Goal: Information Seeking & Learning: Learn about a topic

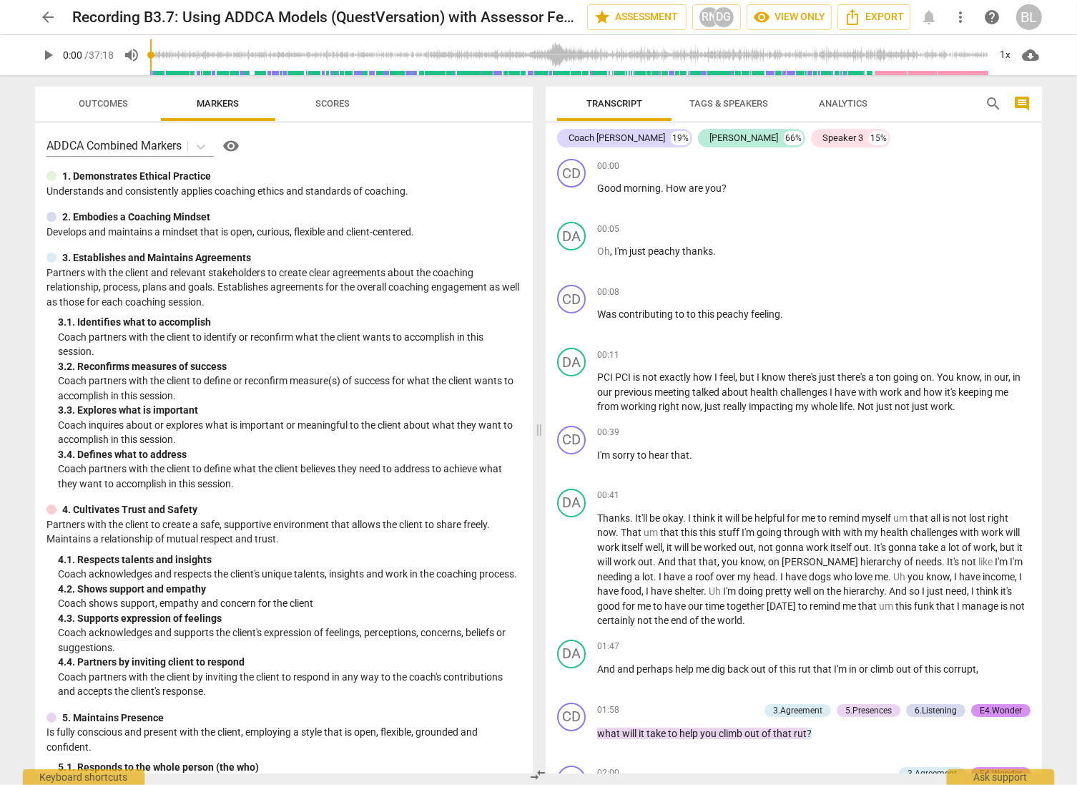
click at [46, 54] on span "play_arrow" at bounding box center [47, 54] width 17 height 17
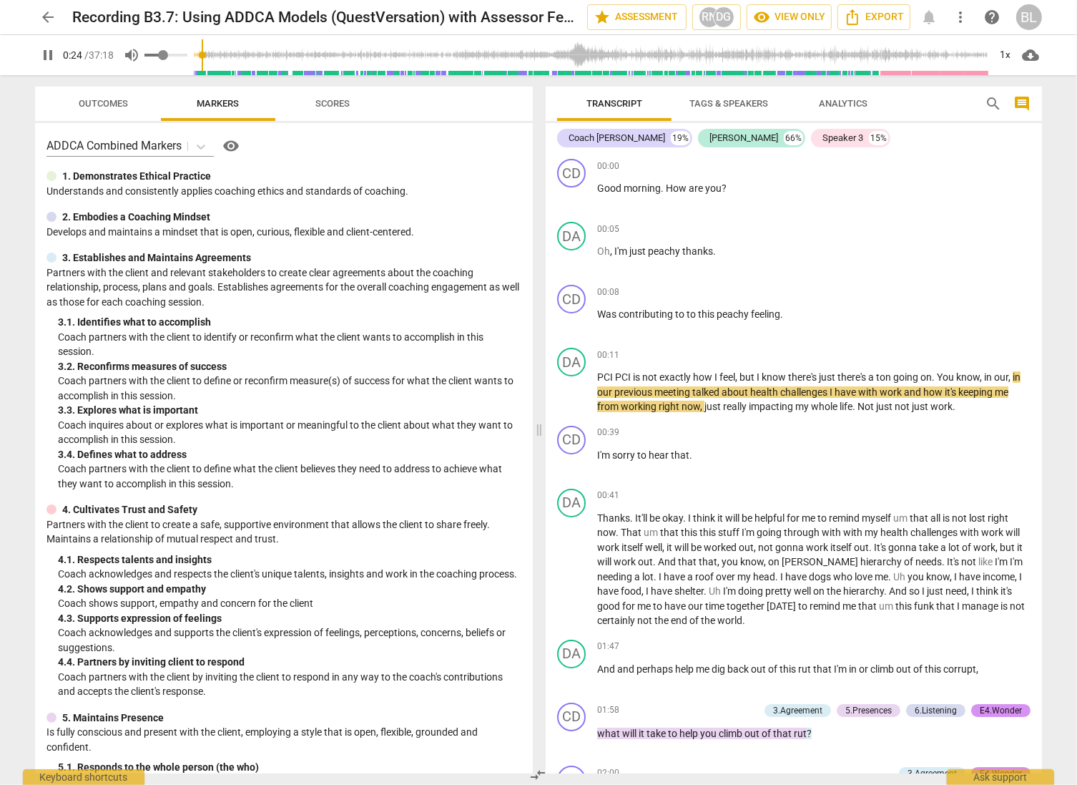
type input "24"
type input "0.43"
type input "24"
type input "0.44"
type input "24"
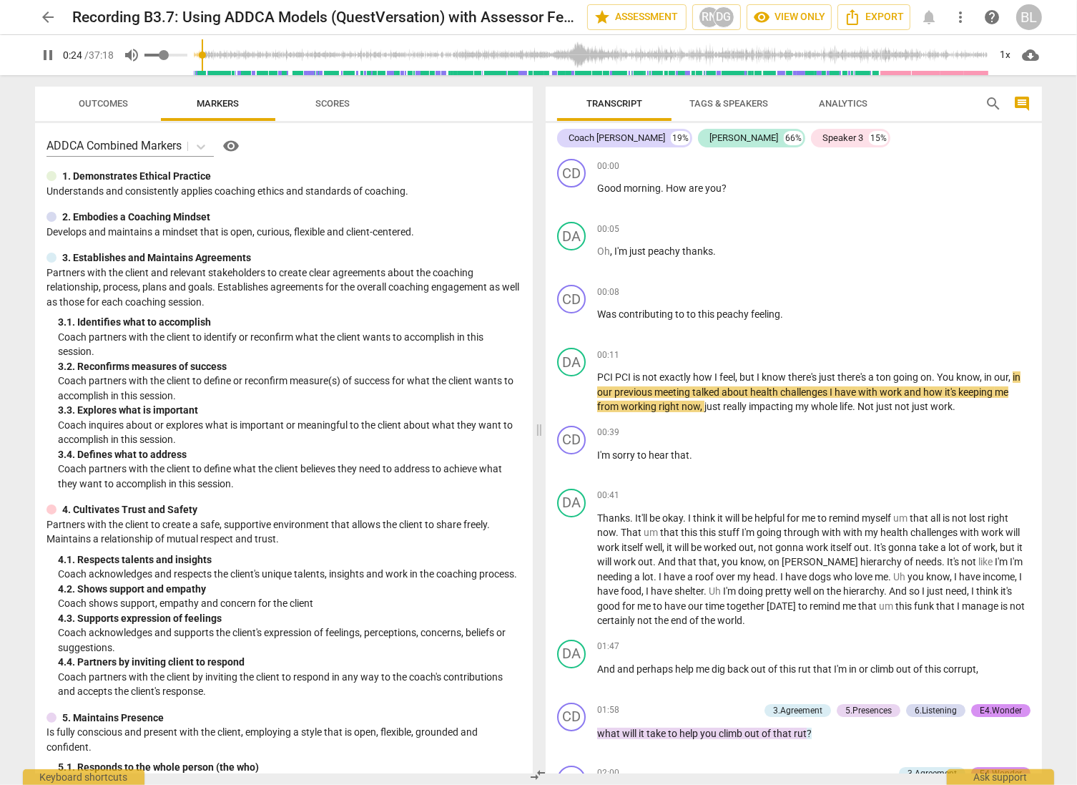
type input "0.45"
type input "24"
type input "0.52"
type input "24"
type input "0.56"
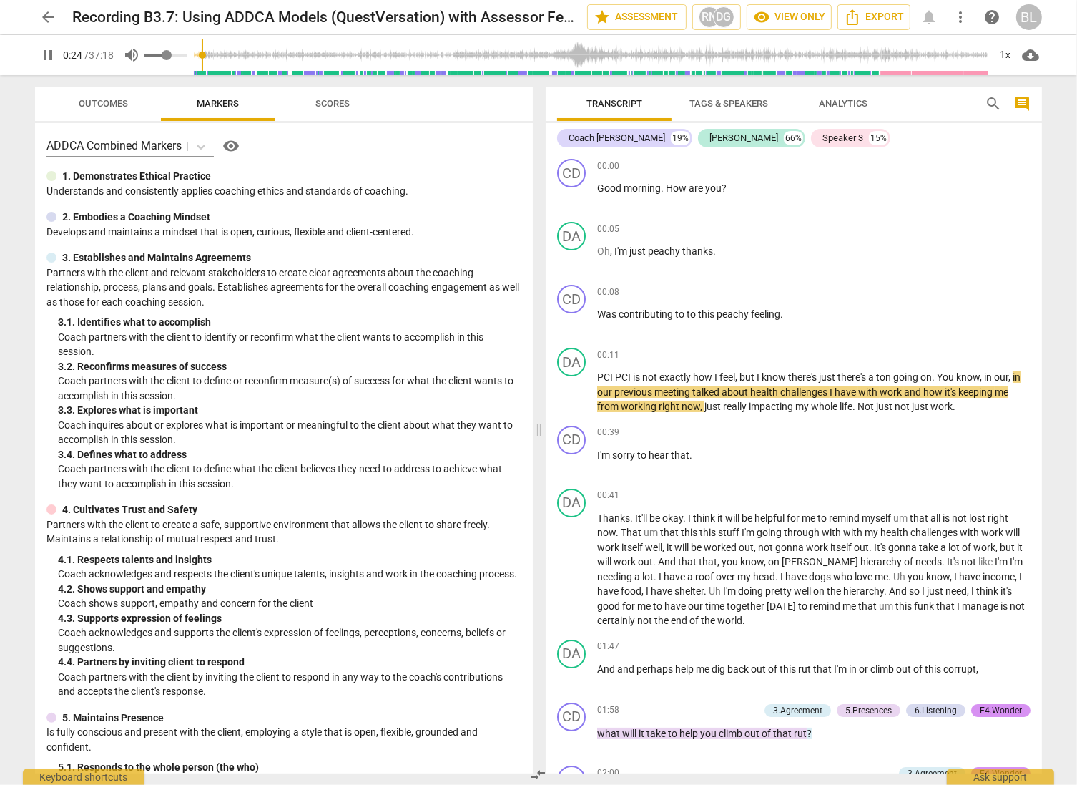
type input "24"
type input "0.58"
type input "24"
type input "0.6"
type input "24"
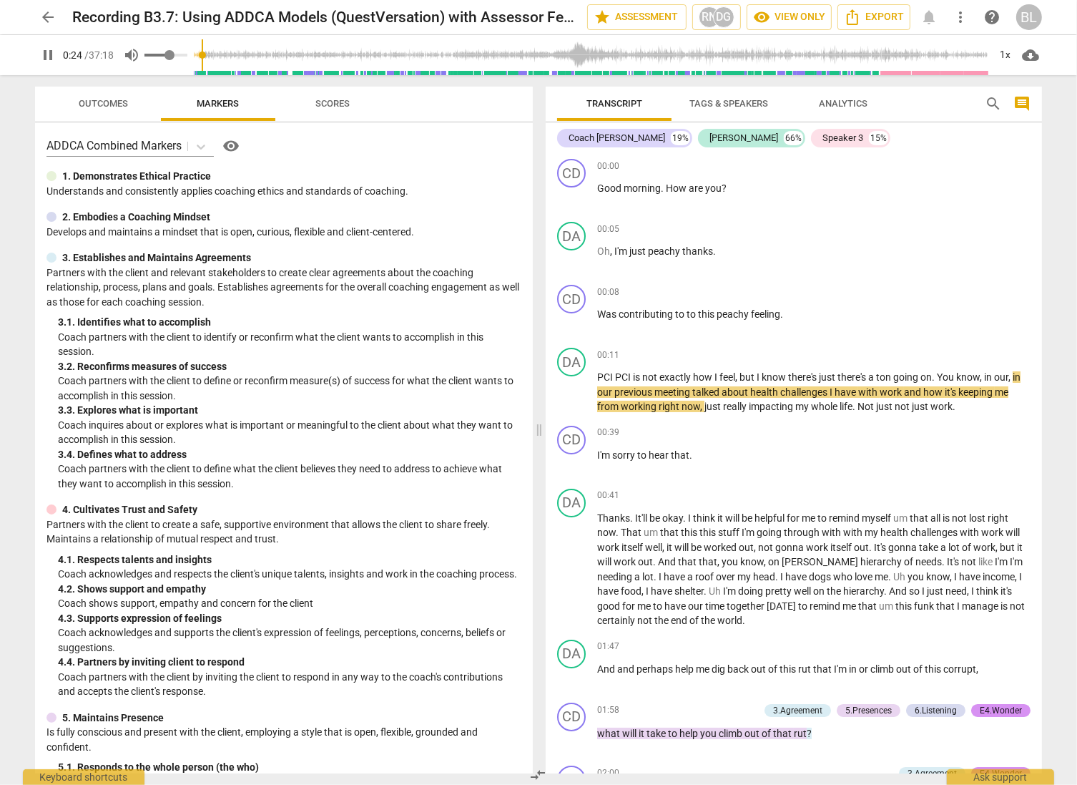
type input "0.61"
type input "24"
type input "0.62"
type input "25"
type input "0.63"
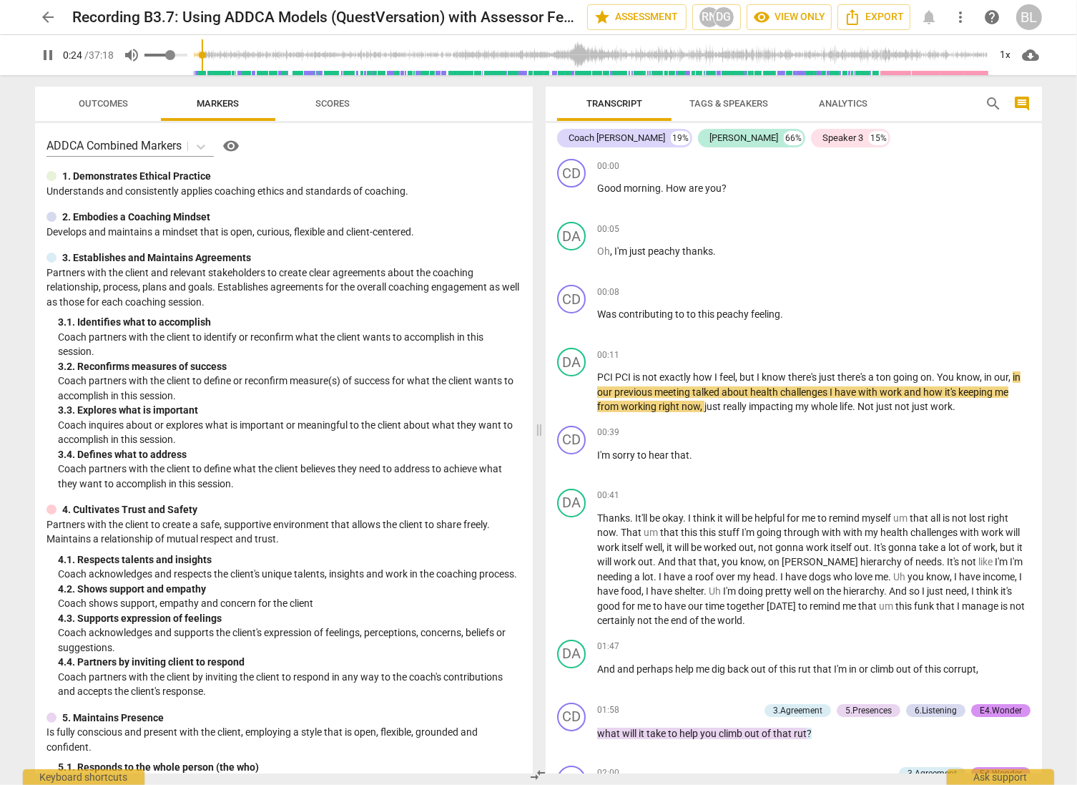
type input "25"
type input "0.64"
type input "25"
type input "0.67"
type input "25"
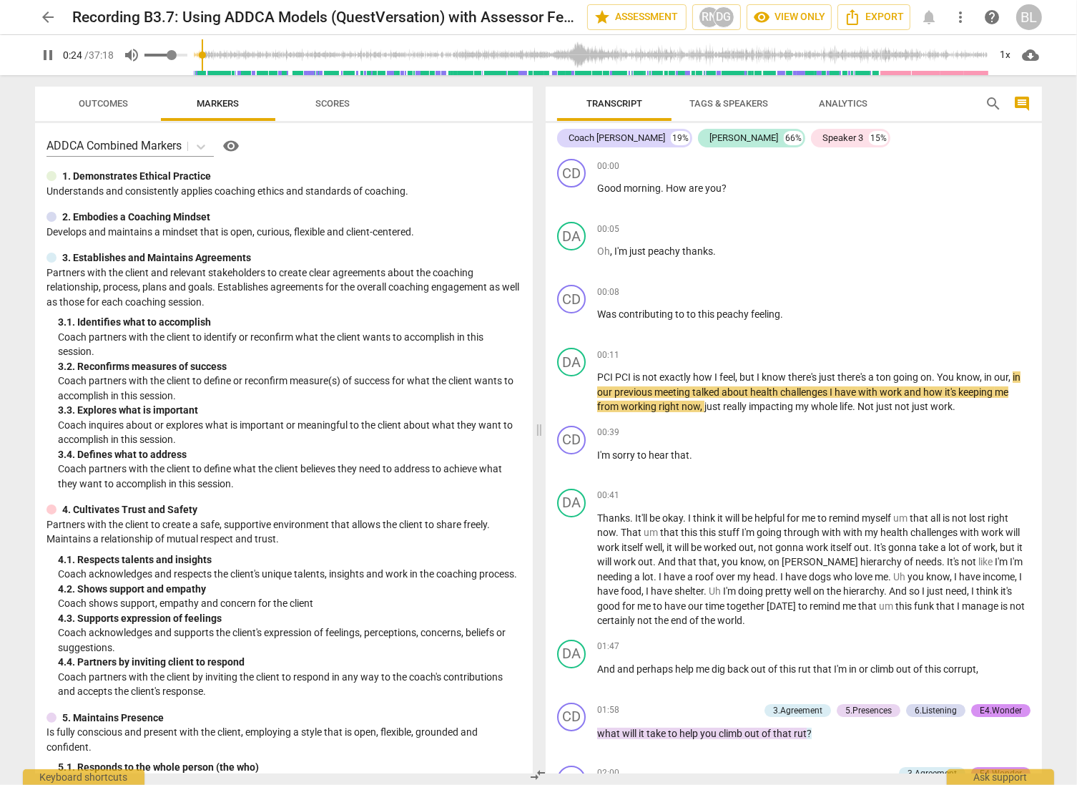
type input "0.68"
type input "25"
type input "0.7"
type input "25"
type input "0.73"
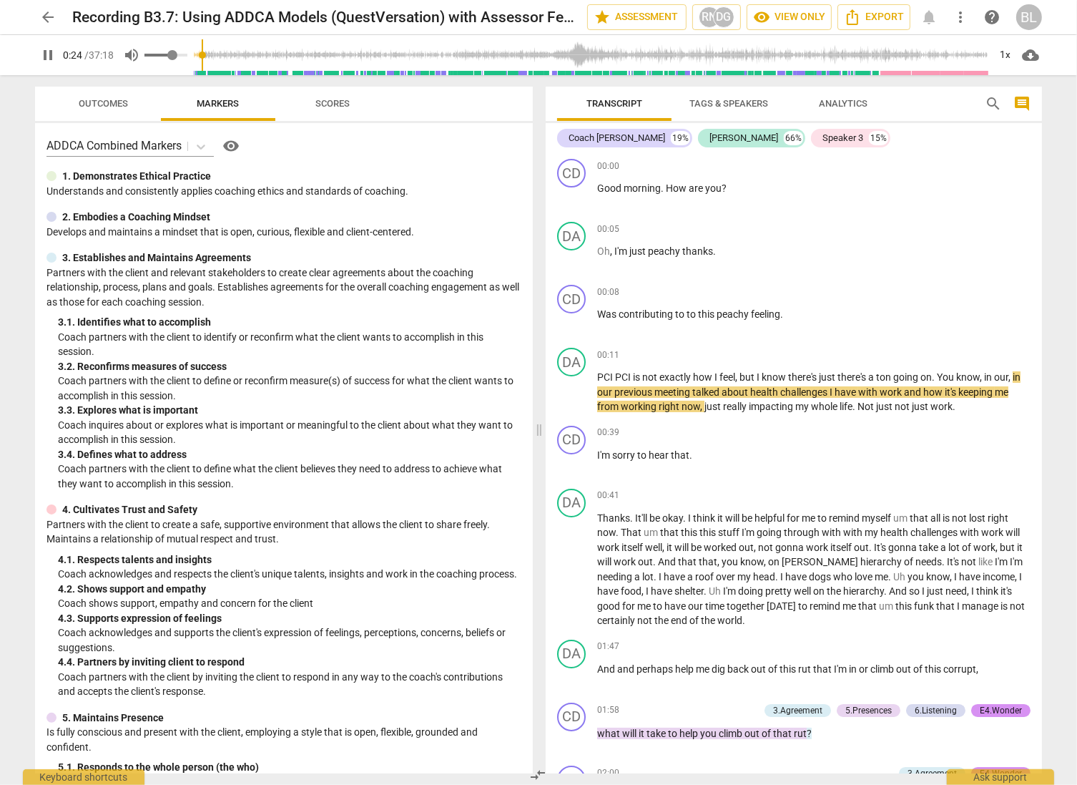
type input "25"
type input "0.74"
type input "25"
type input "0.75"
type input "25"
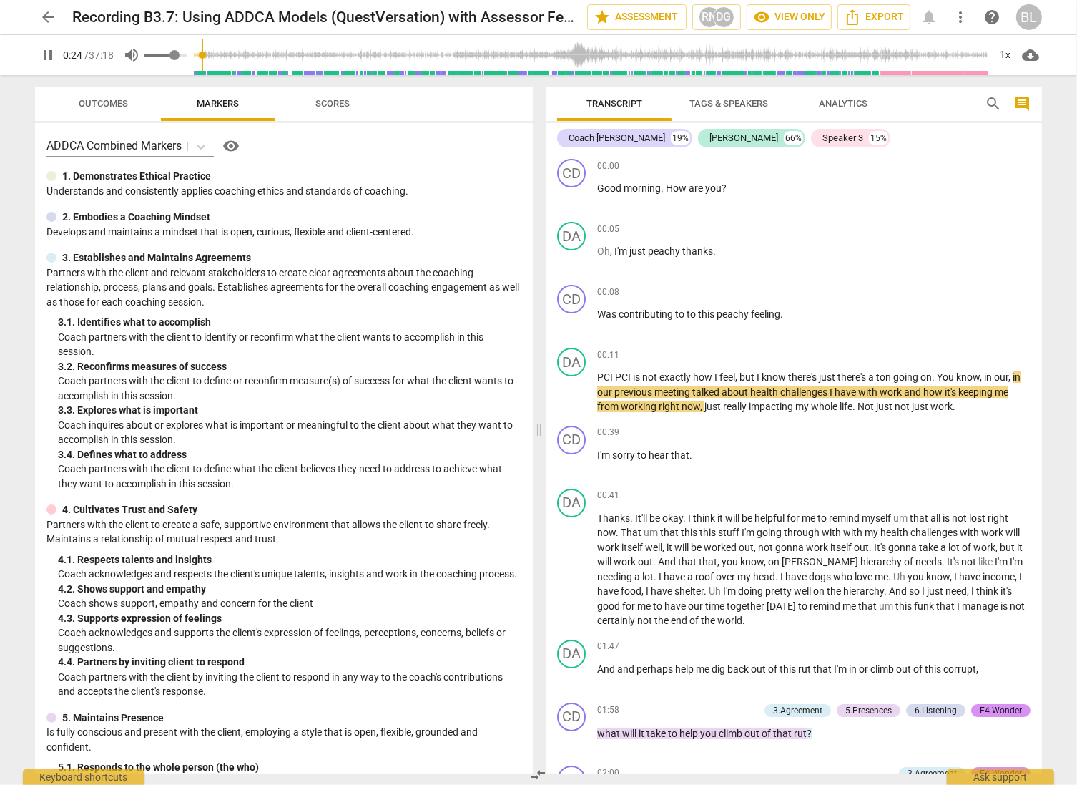
type input "0.76"
type input "25"
type input "0.78"
type input "25"
type input "0.79"
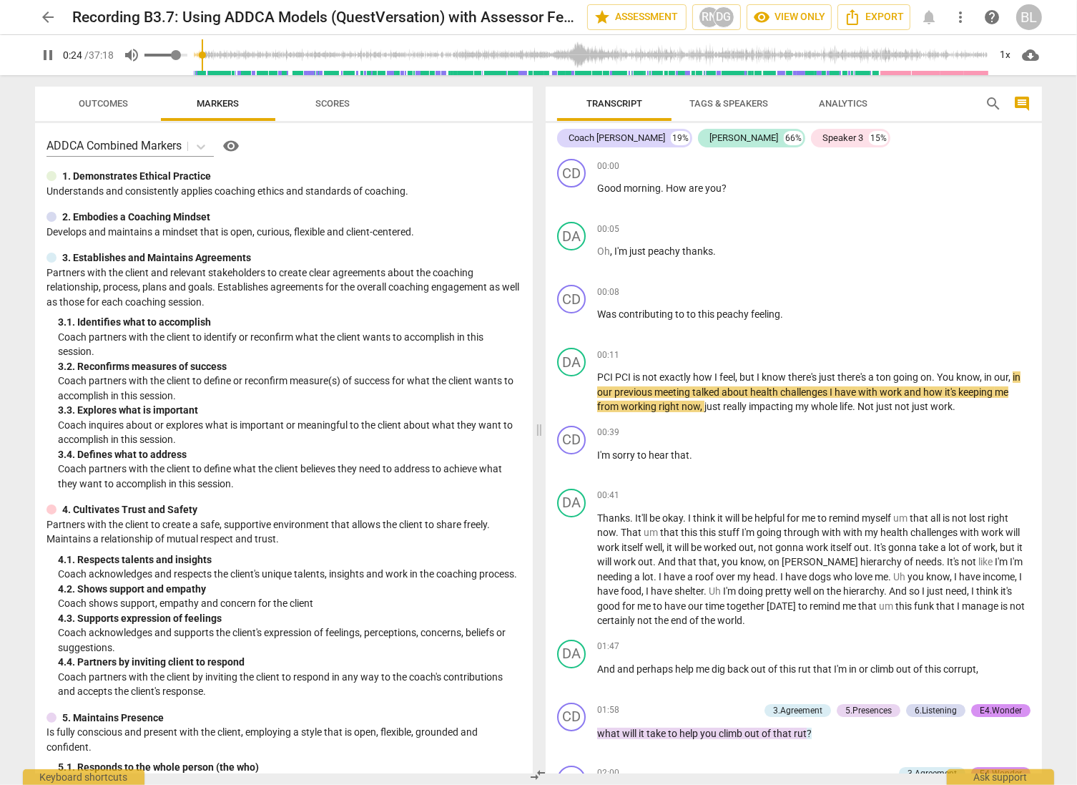
type input "25"
drag, startPoint x: 166, startPoint y: 54, endPoint x: 178, endPoint y: 55, distance: 12.2
type input "0.79"
click at [178, 55] on input "range" at bounding box center [165, 55] width 43 height 3
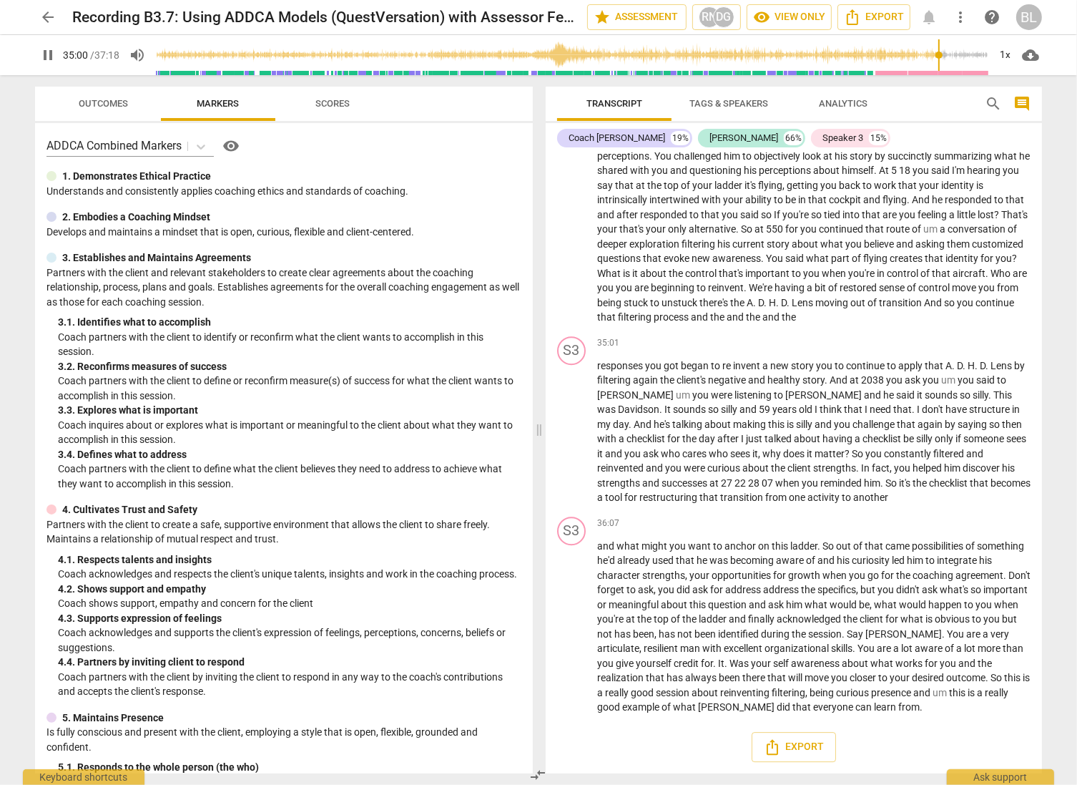
scroll to position [9501, 0]
type input "2238"
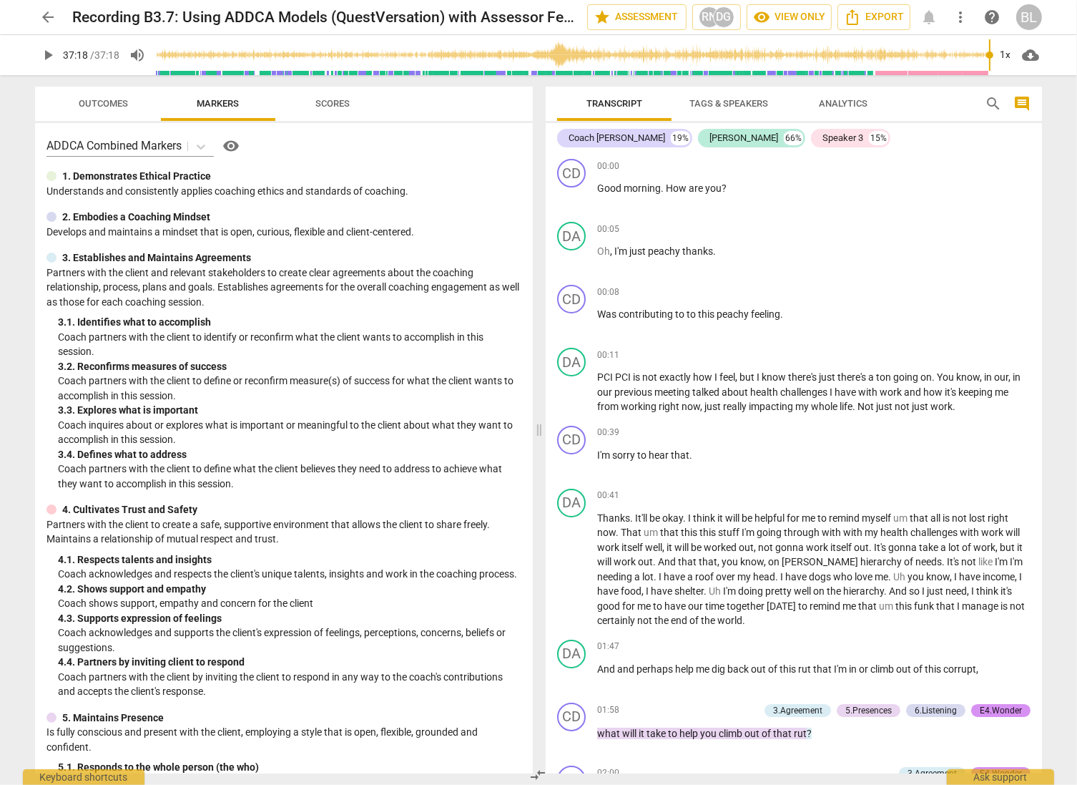
click at [48, 16] on span "arrow_back" at bounding box center [47, 17] width 17 height 17
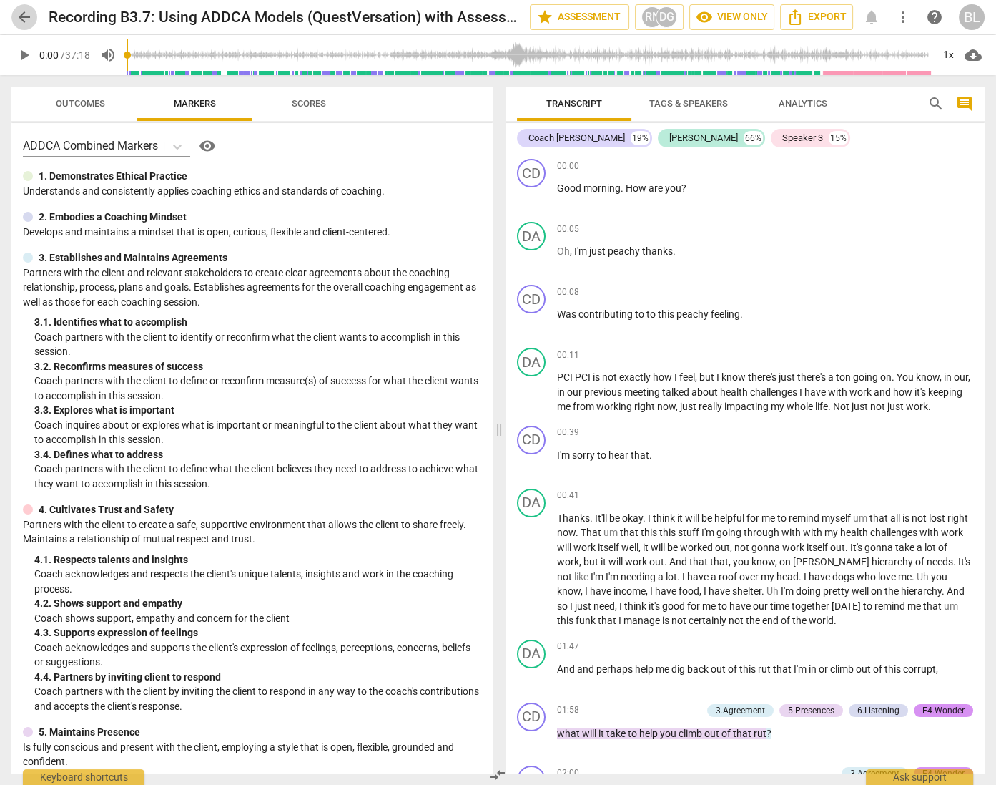
click at [24, 14] on span "arrow_back" at bounding box center [24, 17] width 17 height 17
click at [85, 101] on span "Outcomes" at bounding box center [80, 103] width 49 height 11
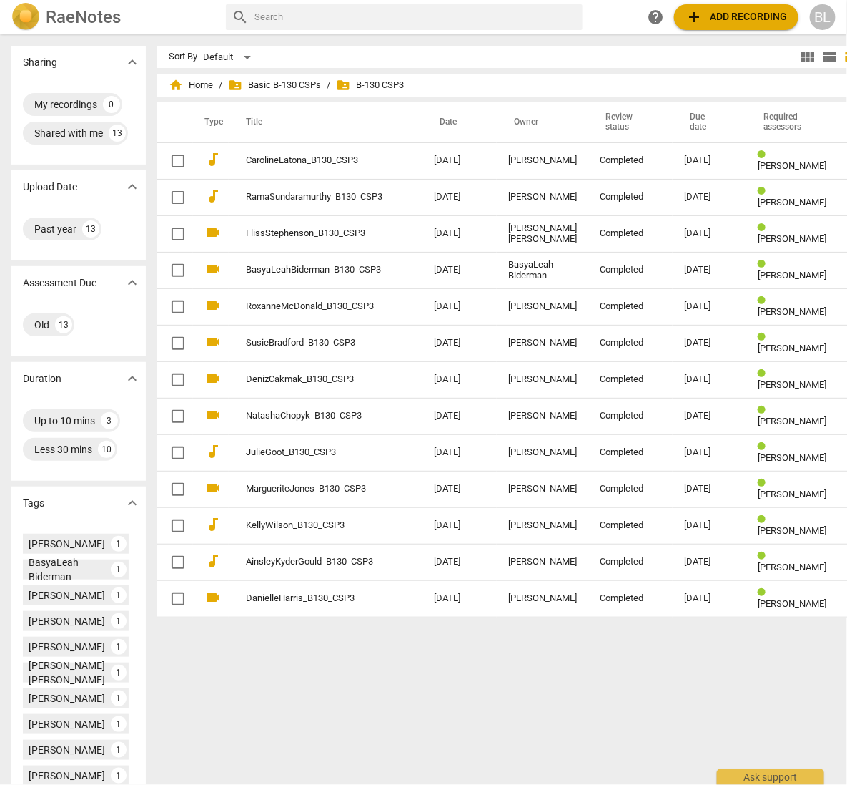
click at [184, 84] on span "home Home" at bounding box center [191, 85] width 44 height 14
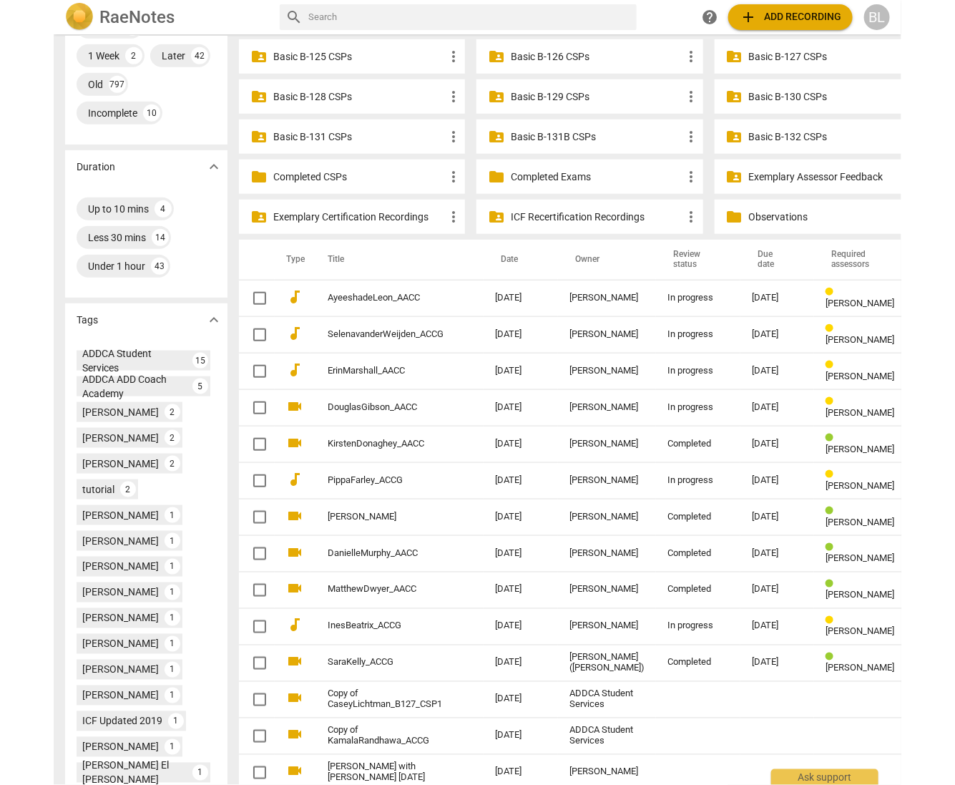
scroll to position [370, 0]
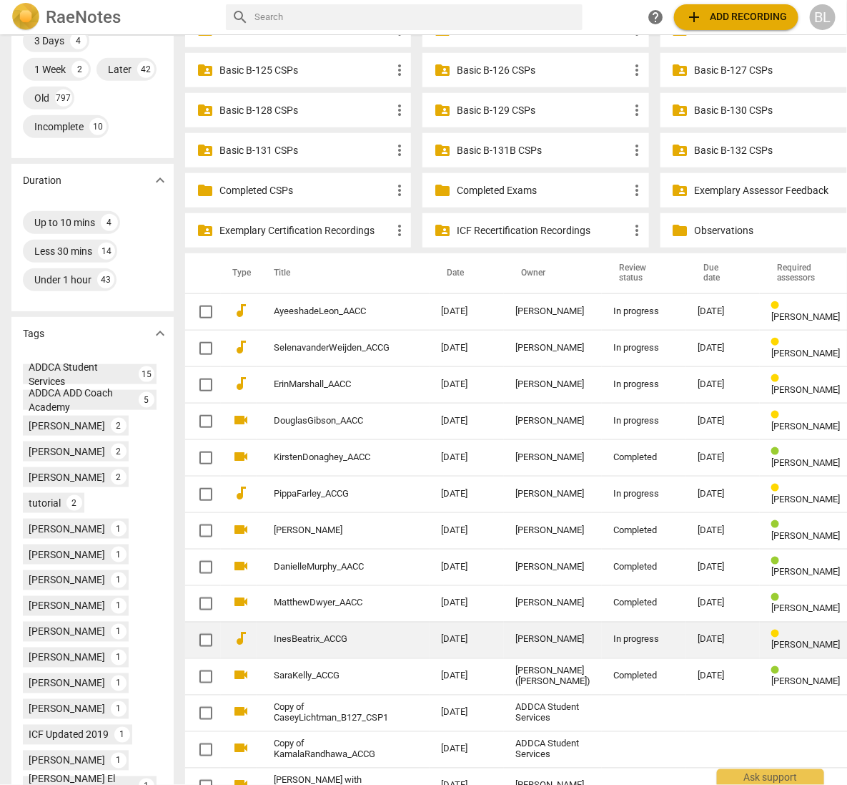
click at [698, 634] on div "[DATE]" at bounding box center [723, 639] width 51 height 11
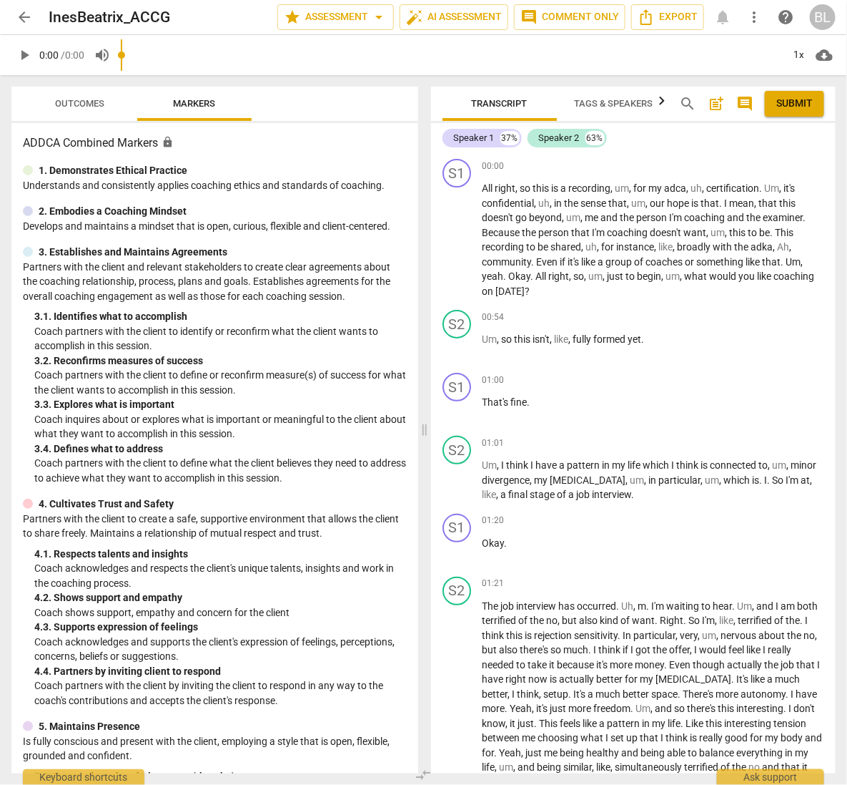
type input "0.79"
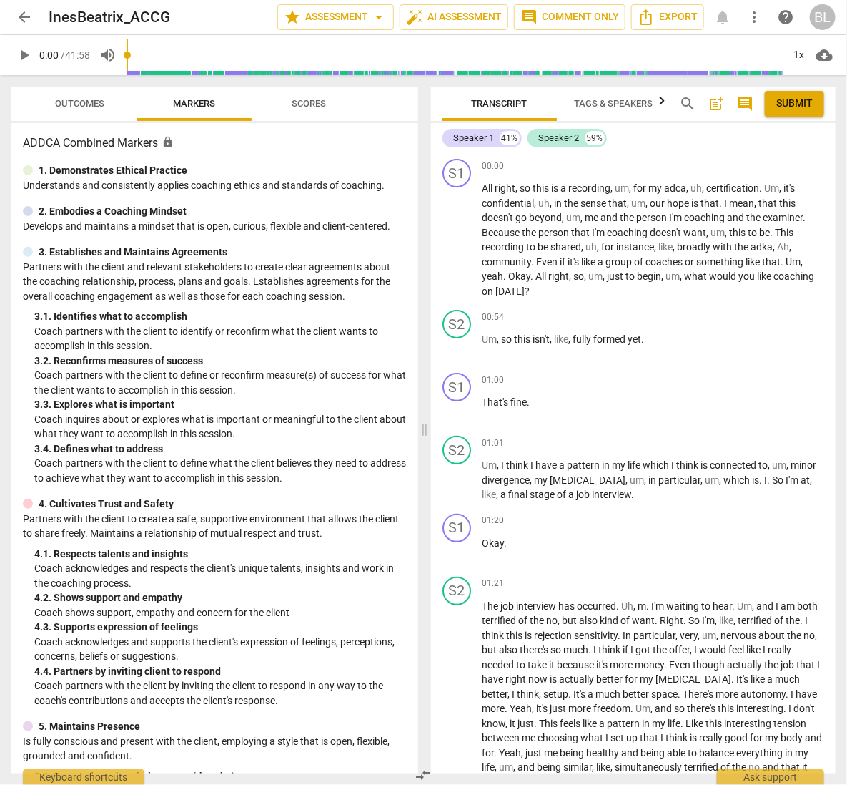
click at [847, 345] on div "Transcript Tags & Speakers Analytics search post_add comment Submit Speaker 1 4…" at bounding box center [637, 429] width 423 height 709
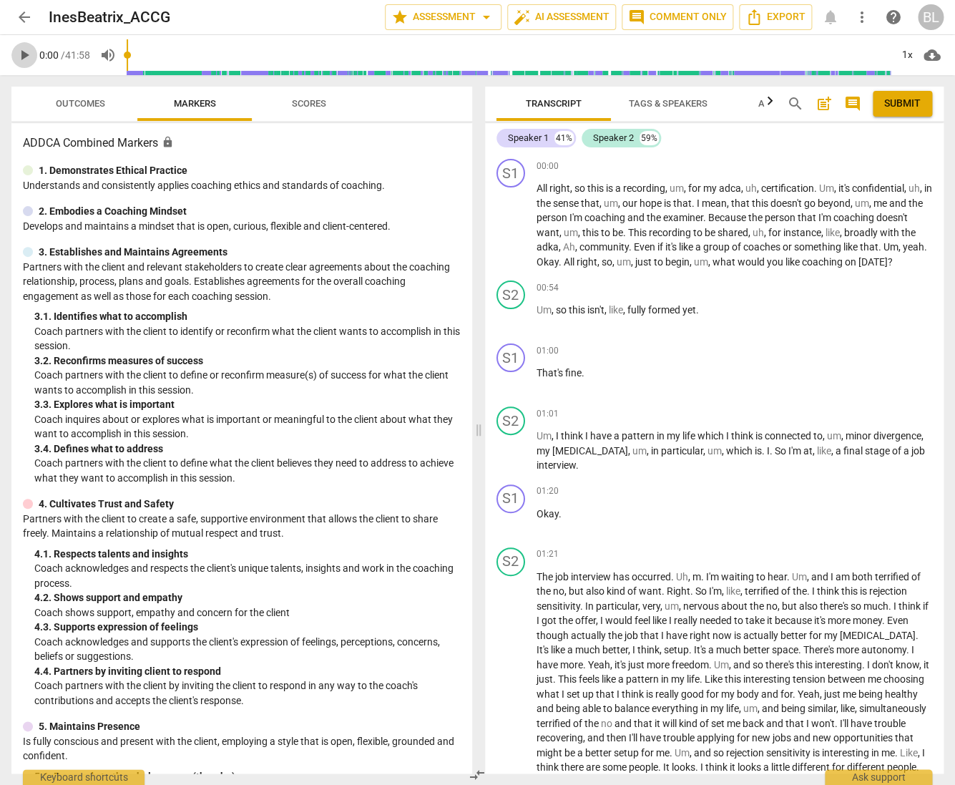
click at [24, 56] on span "play_arrow" at bounding box center [24, 54] width 17 height 17
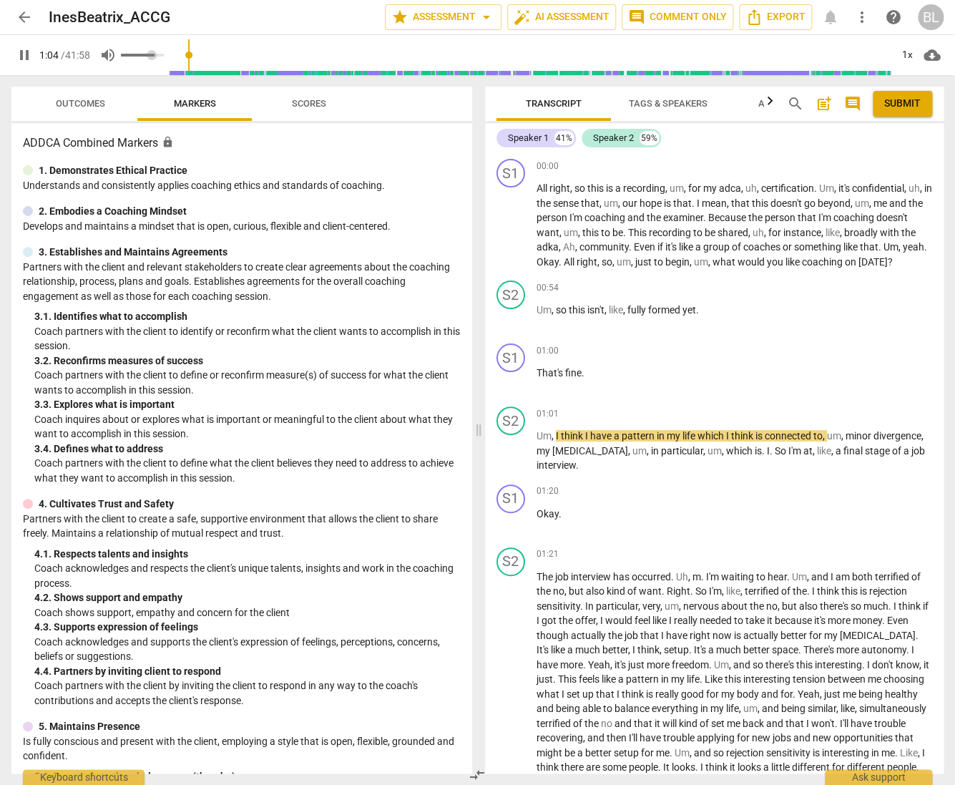
type input "65"
type input "0.75"
type input "65"
type input "0.76"
type input "65"
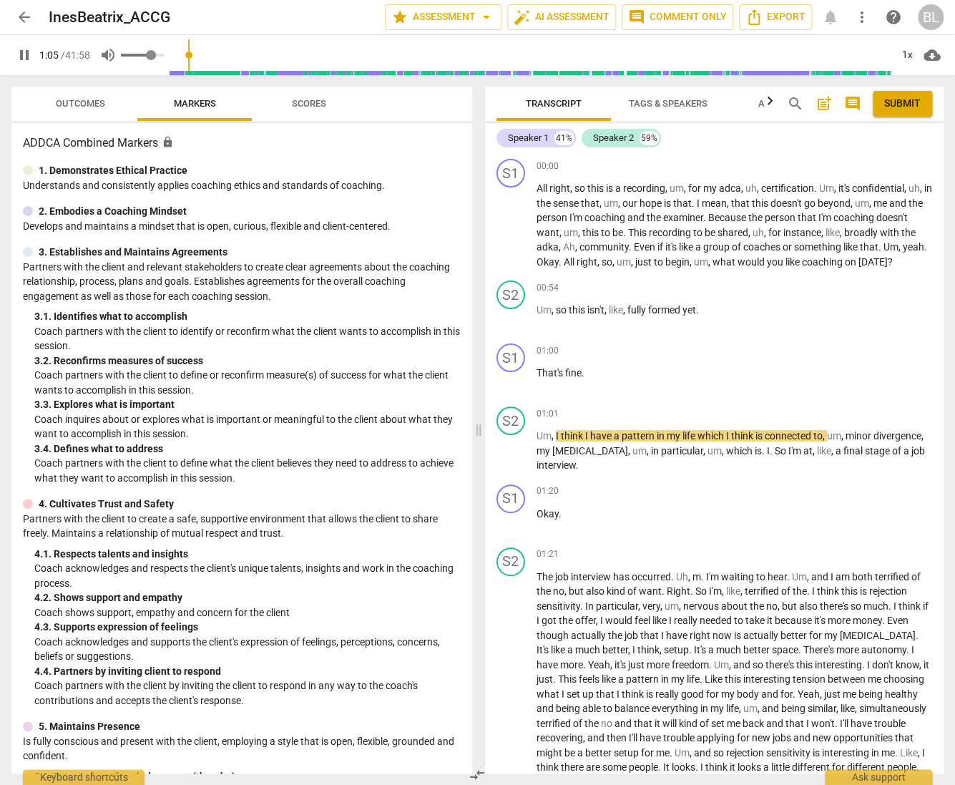
type input "0.77"
type input "65"
type input "0.8"
type input "65"
drag, startPoint x: 153, startPoint y: 53, endPoint x: 162, endPoint y: 52, distance: 9.3
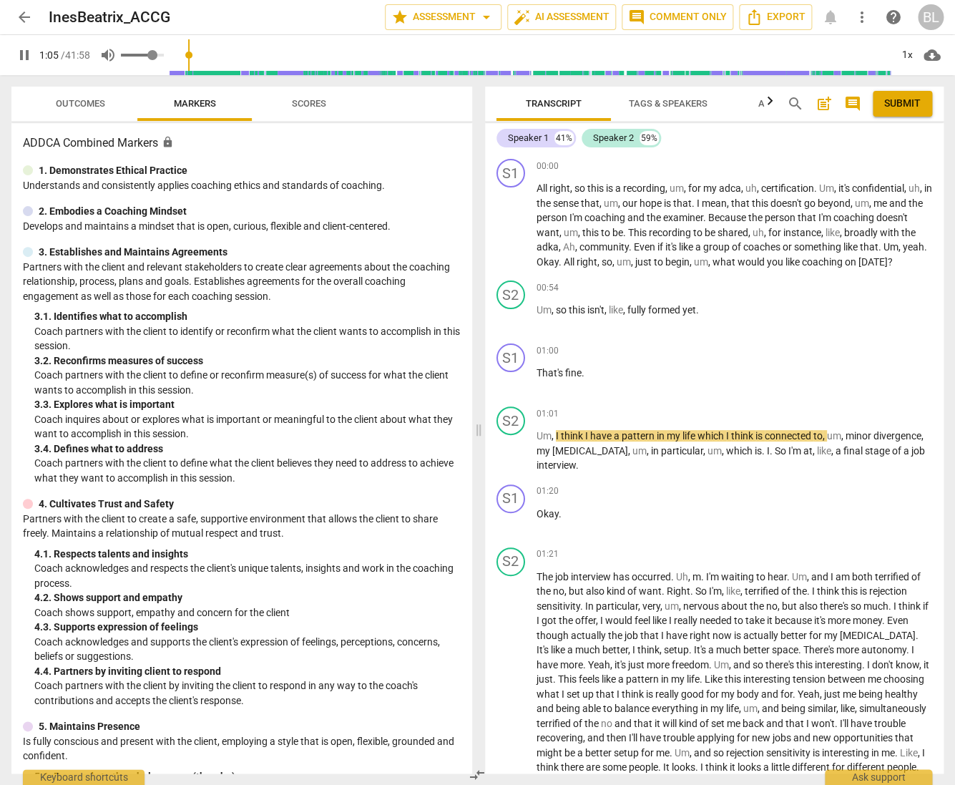
type input "0.96"
click at [160, 54] on input "range" at bounding box center [142, 55] width 43 height 3
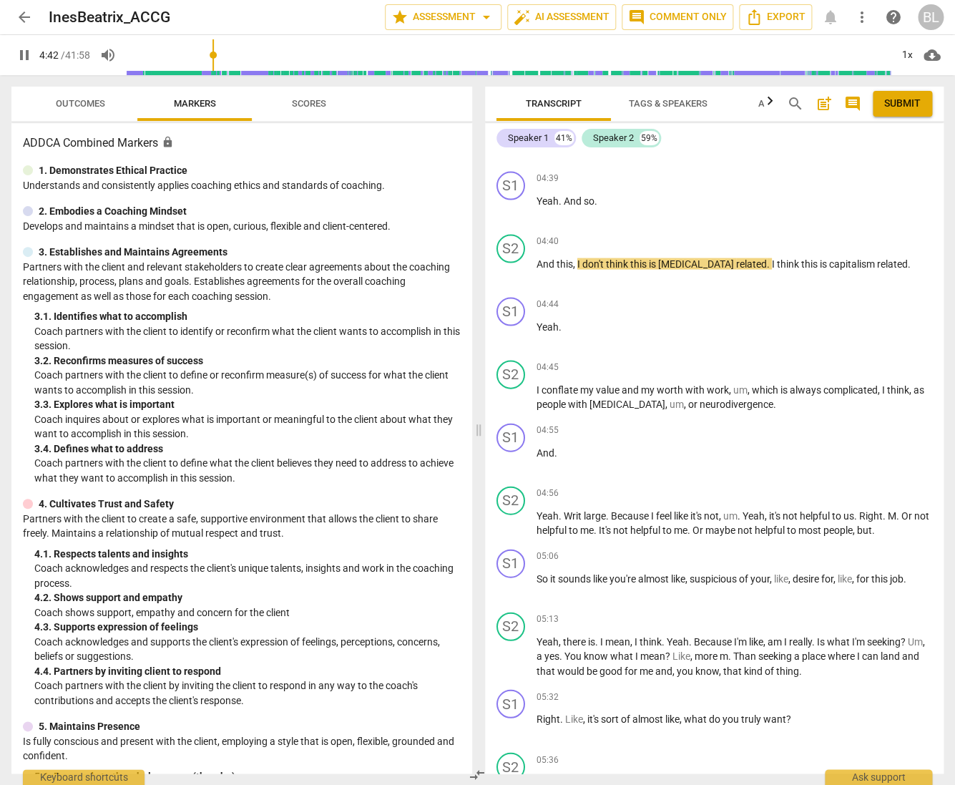
scroll to position [1065, 0]
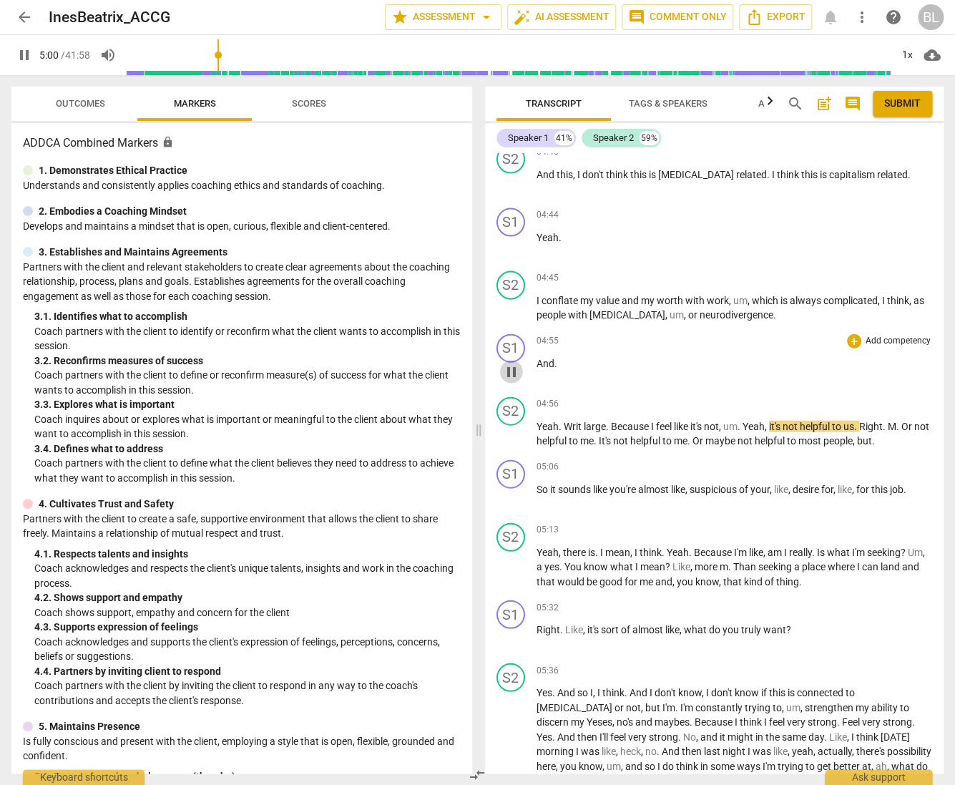
click at [519, 380] on span "pause" at bounding box center [511, 371] width 17 height 17
click at [509, 443] on span "play_arrow" at bounding box center [511, 434] width 17 height 17
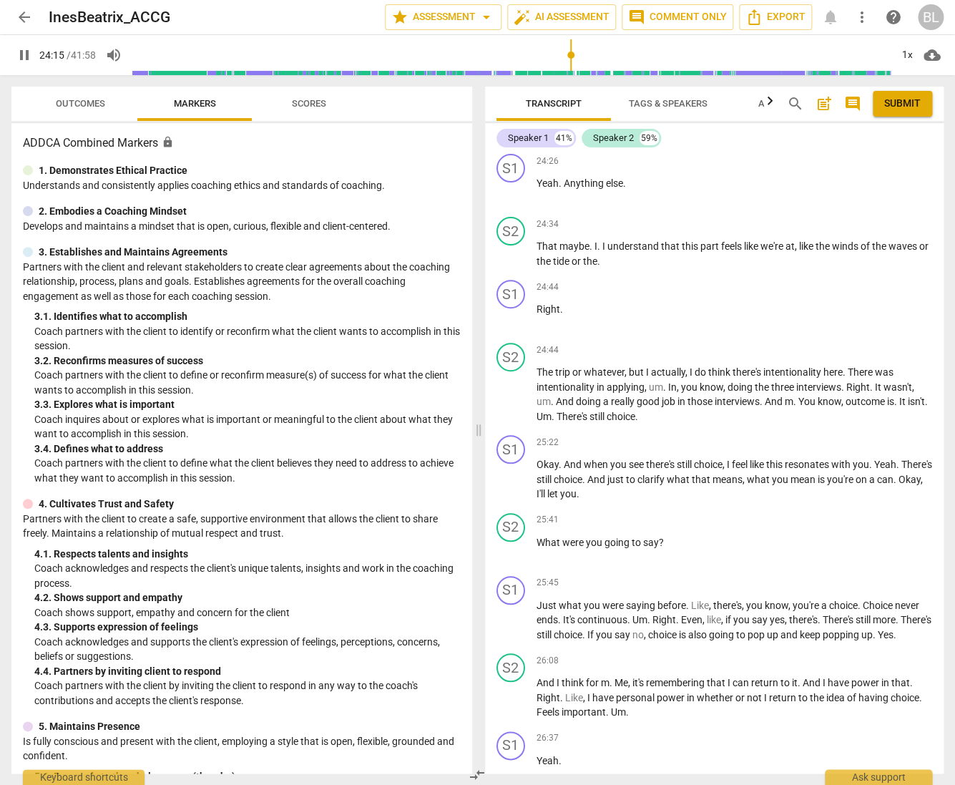
scroll to position [9701, 0]
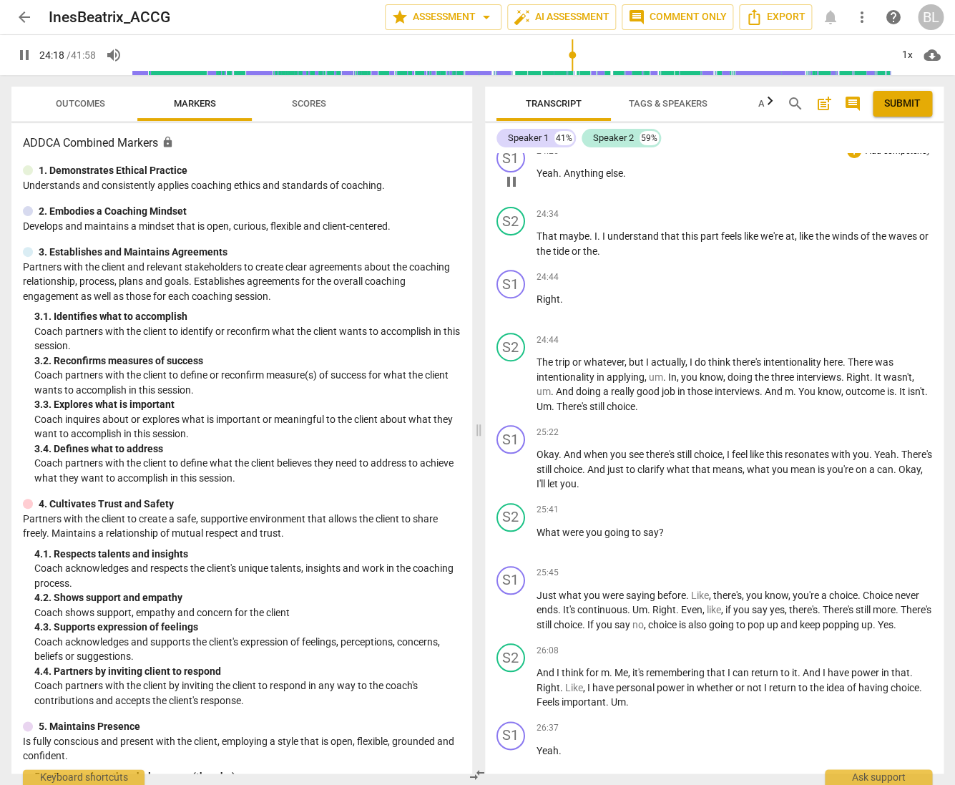
click at [512, 187] on span "pause" at bounding box center [511, 181] width 17 height 17
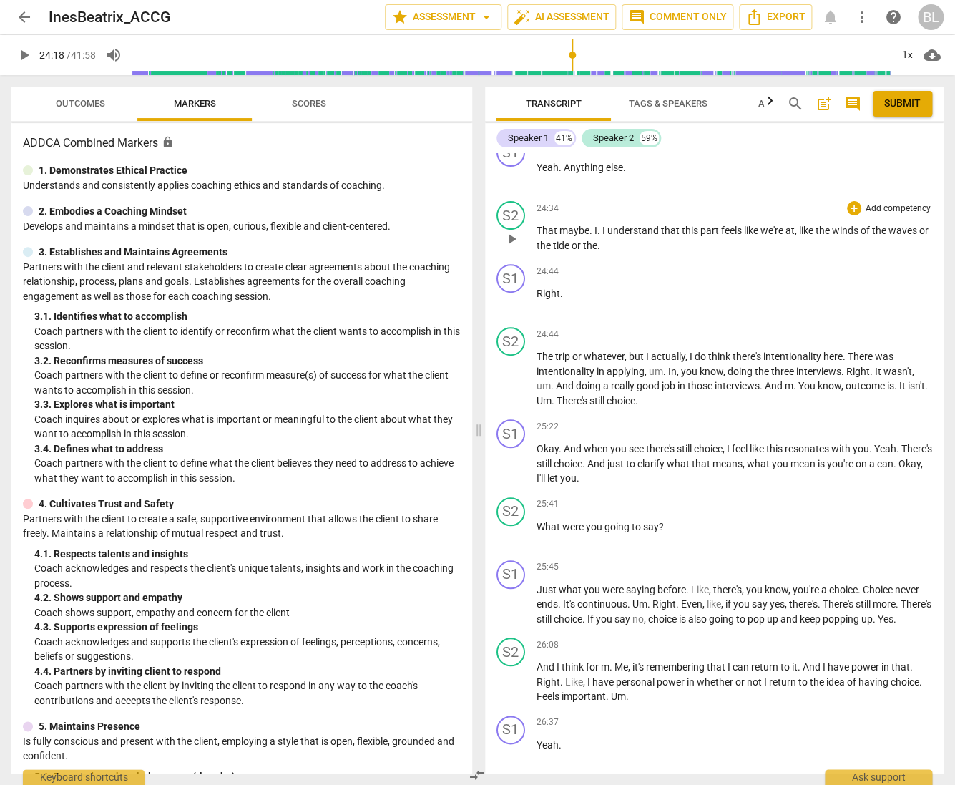
scroll to position [9707, 0]
click at [510, 246] on span "play_arrow" at bounding box center [511, 238] width 17 height 17
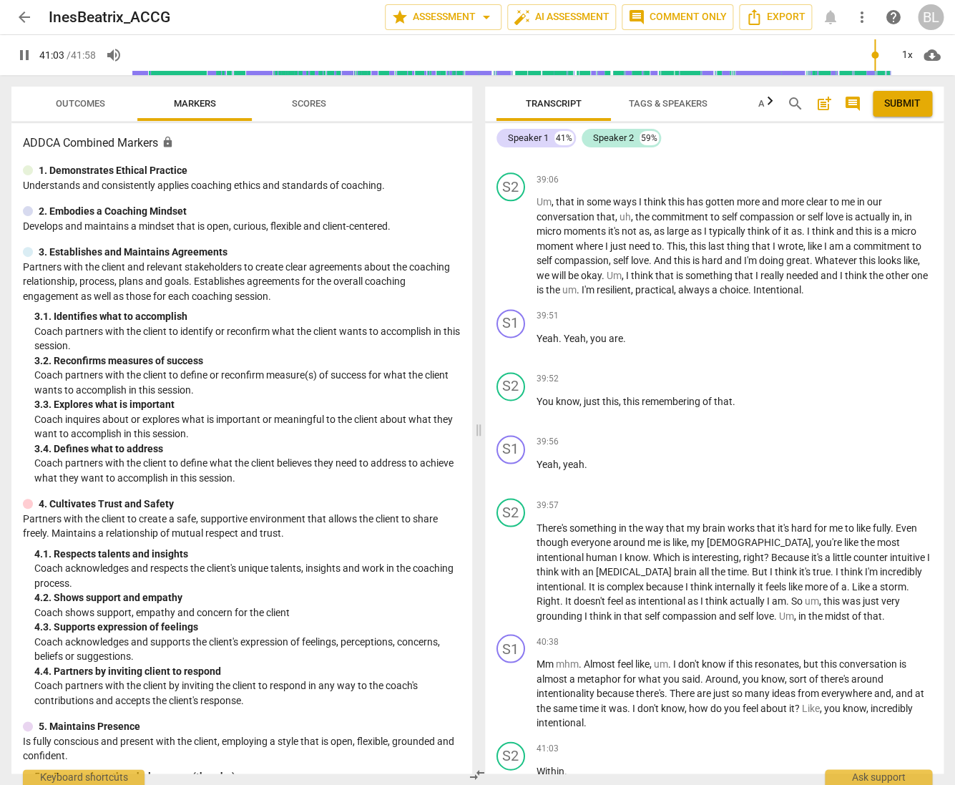
scroll to position [14563, 0]
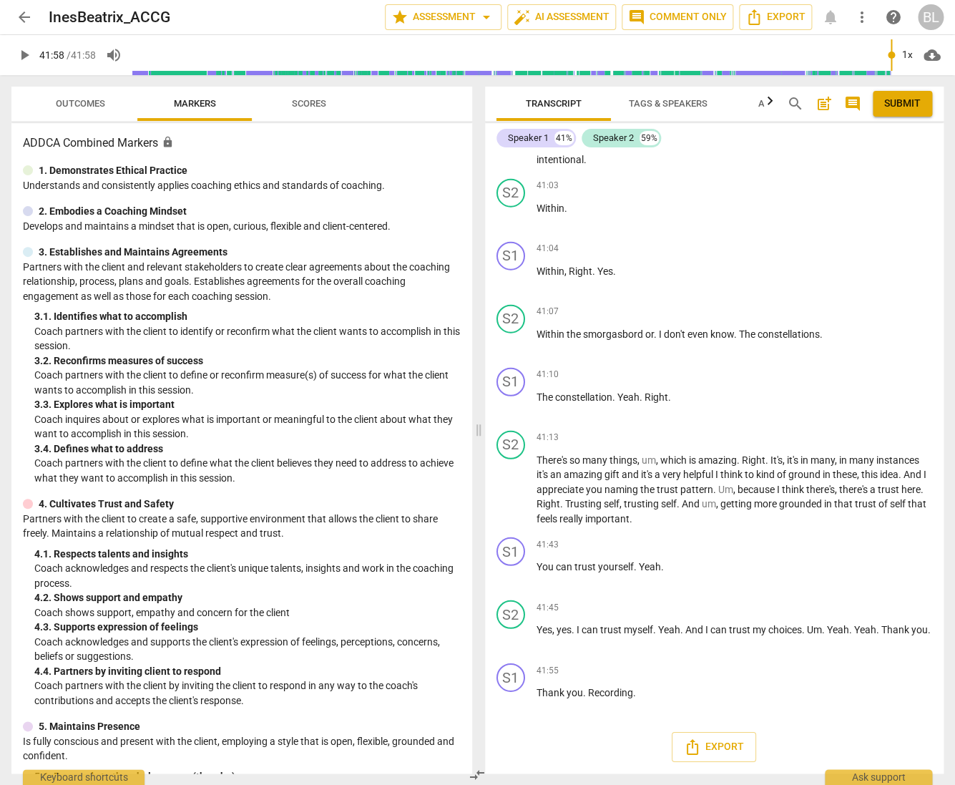
type input "2518"
click at [25, 14] on span "arrow_back" at bounding box center [24, 17] width 17 height 17
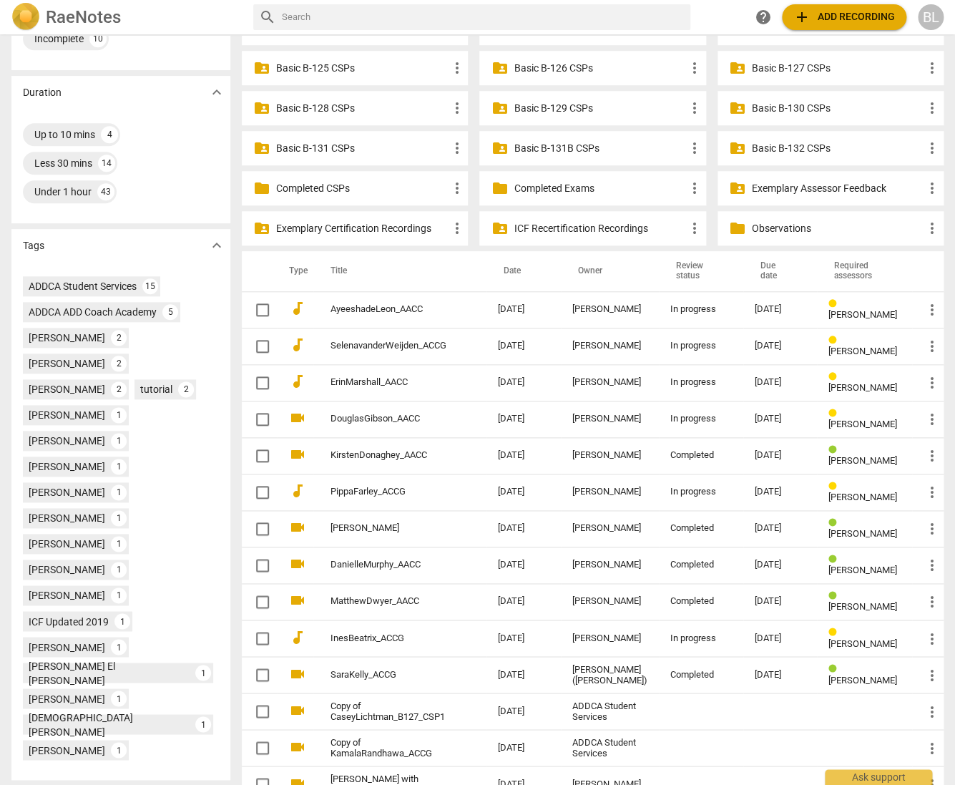
scroll to position [371, 0]
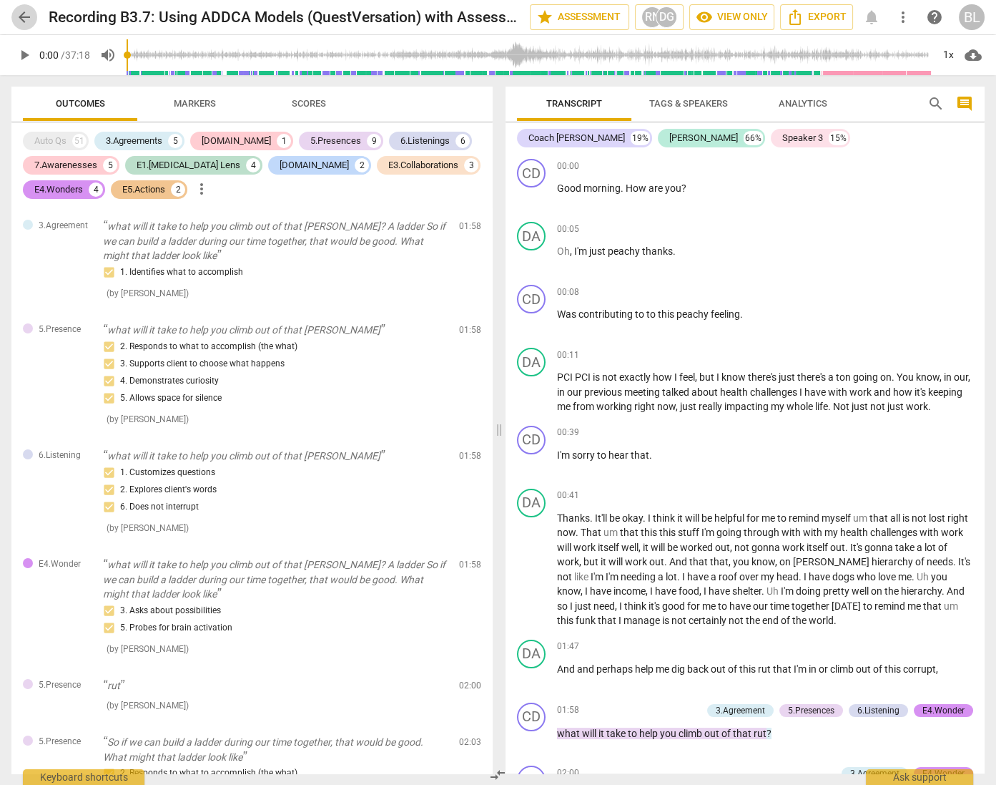
click at [25, 16] on span "arrow_back" at bounding box center [24, 17] width 17 height 17
